Goal: Information Seeking & Learning: Learn about a topic

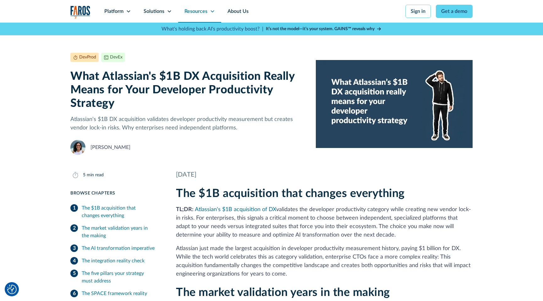
click at [191, 11] on div "Resources" at bounding box center [195, 12] width 23 height 8
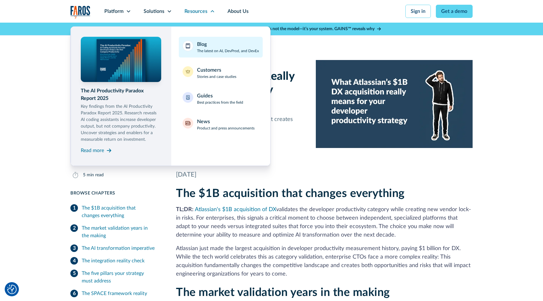
click at [203, 49] on p "The latest on AI, DevProd, and DevEx" at bounding box center [228, 51] width 62 height 6
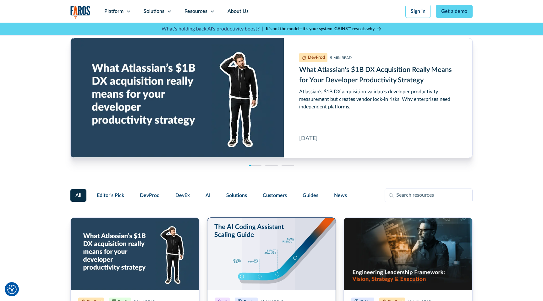
click at [232, 265] on link "Enterprise AI Coding Assistant Adoption: Scaling to Thousands" at bounding box center [271, 304] width 129 height 175
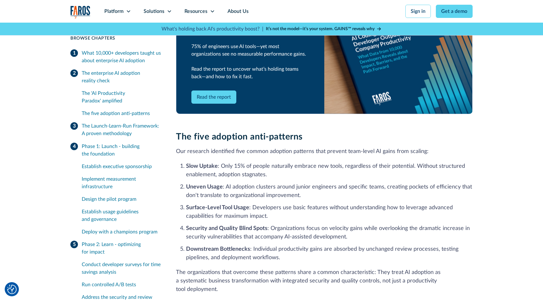
scroll to position [460, 0]
